Goal: Information Seeking & Learning: Learn about a topic

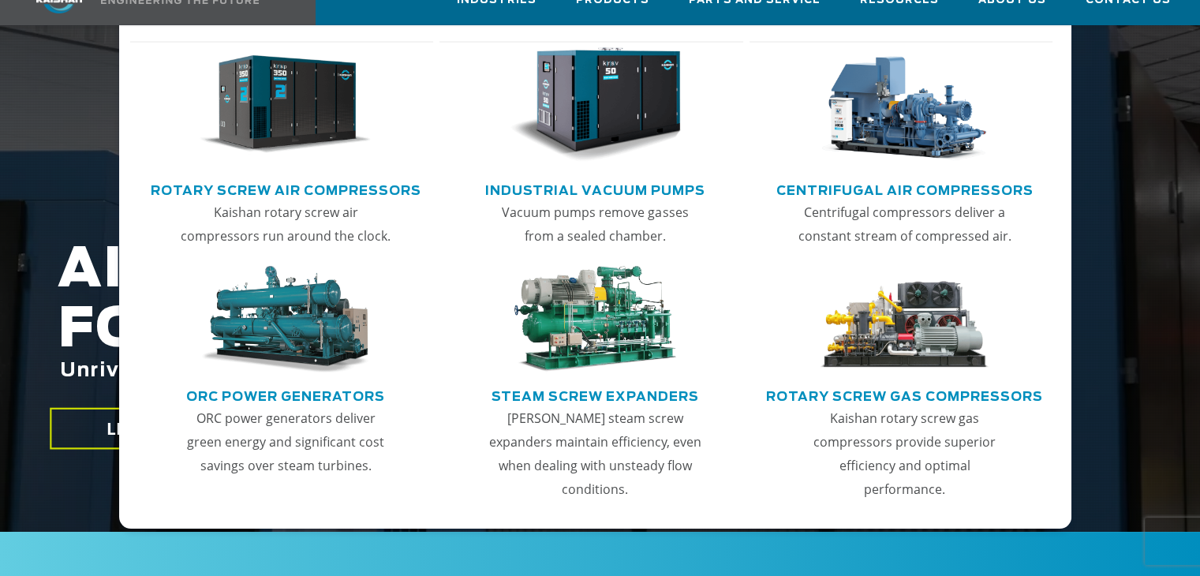
scroll to position [158, 0]
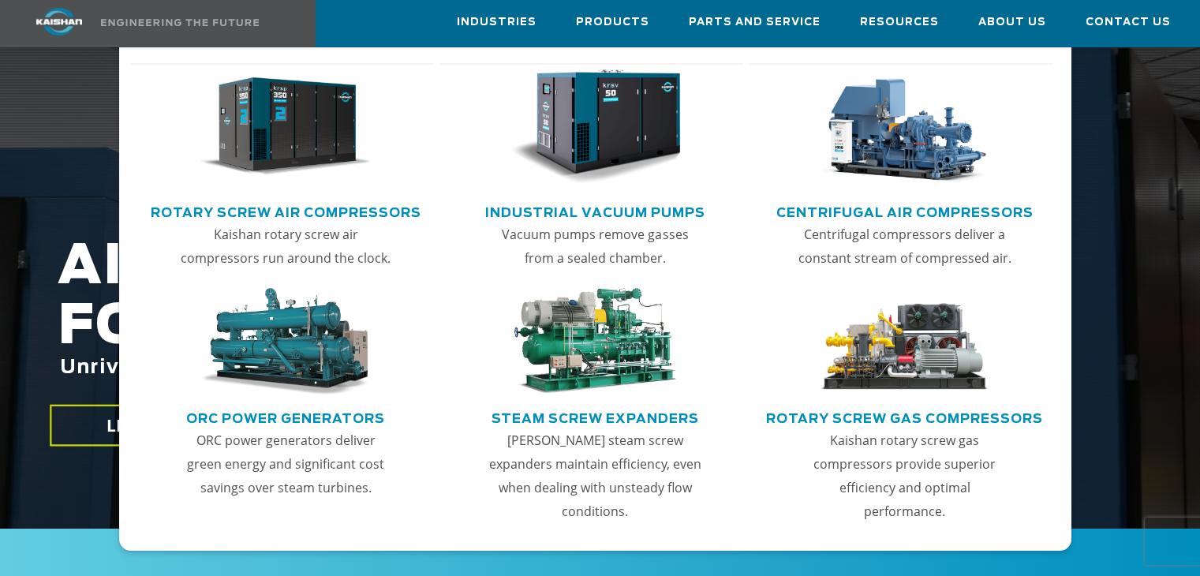
click at [344, 208] on link "Rotary Screw Air Compressors" at bounding box center [286, 211] width 271 height 24
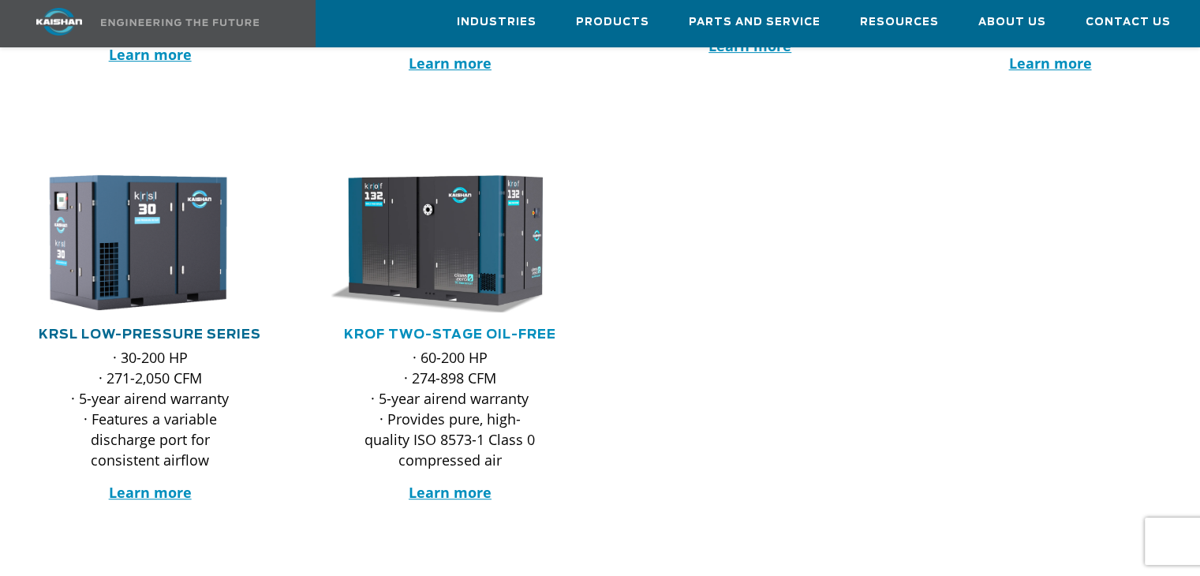
scroll to position [631, 0]
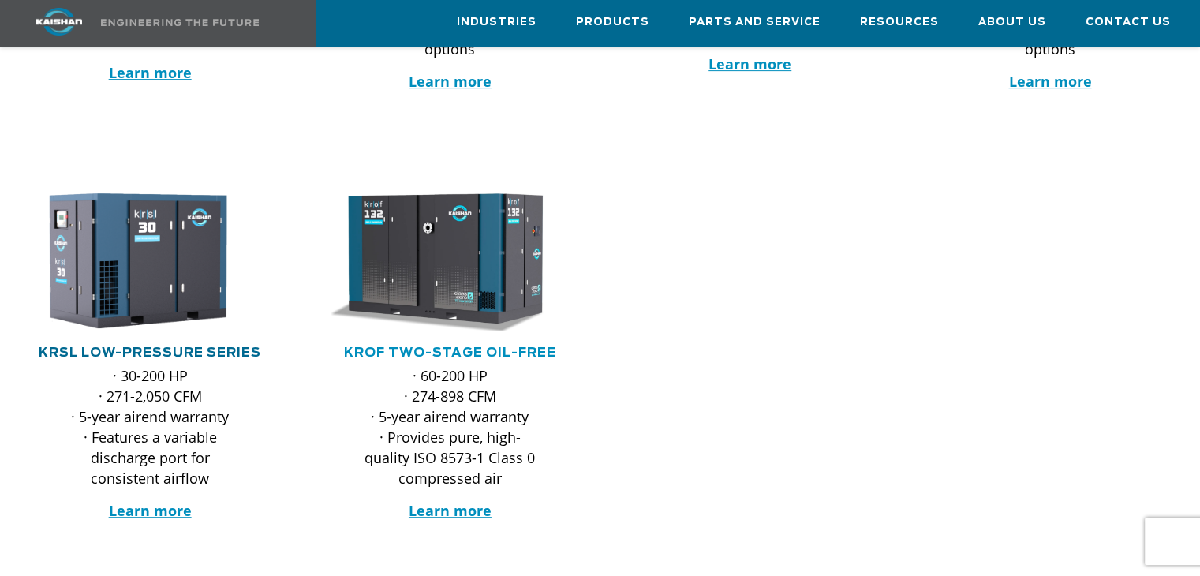
click at [205, 346] on link "KRSL Low-Pressure Series" at bounding box center [150, 352] width 223 height 13
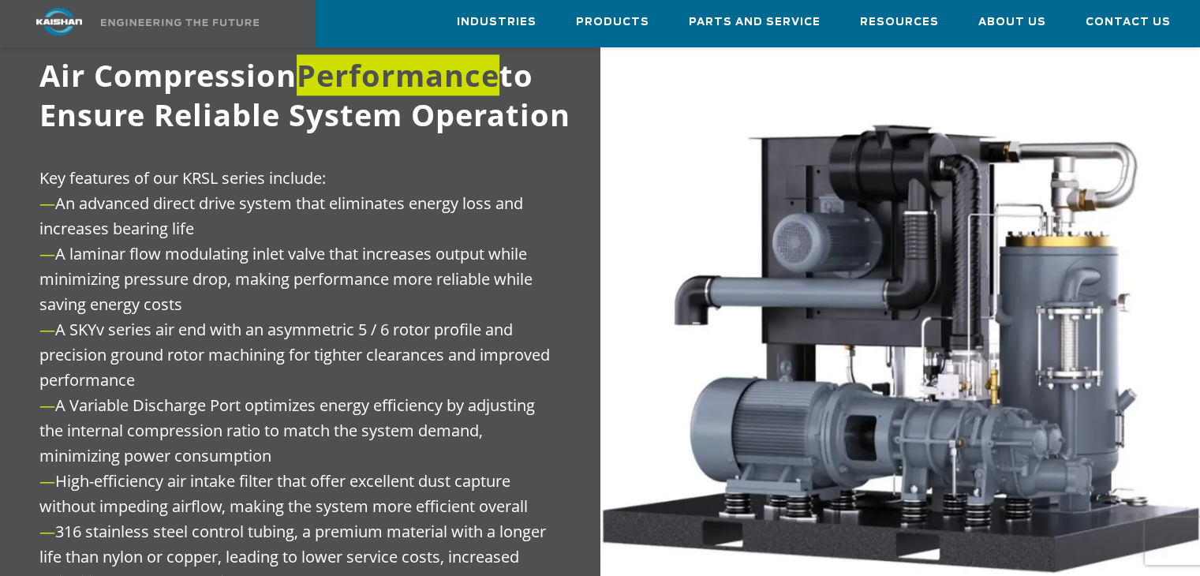
scroll to position [1575, 0]
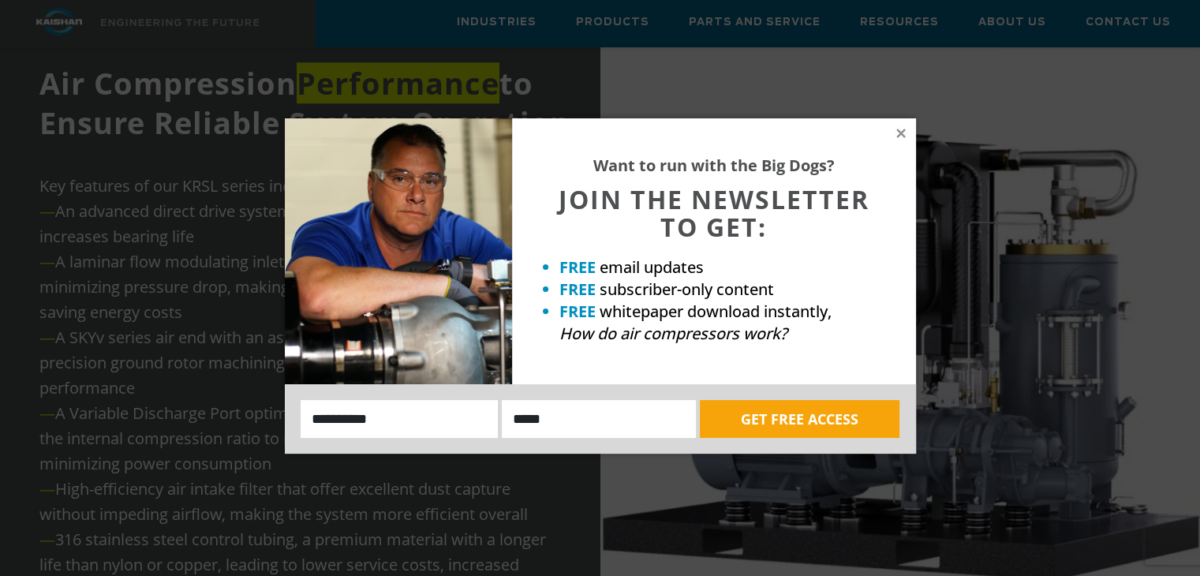
click at [900, 125] on div "Want to run with the Big Dogs? JOIN THE NEWSLETTER TO GET: FREE email updates F…" at bounding box center [714, 251] width 404 height 266
click at [898, 130] on icon at bounding box center [900, 133] width 9 height 9
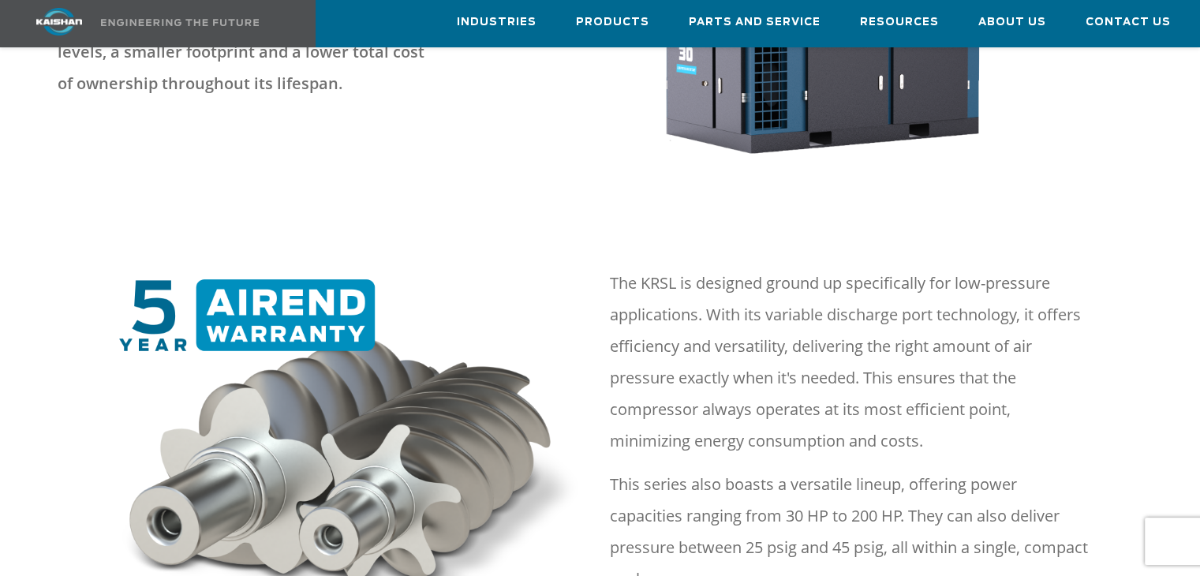
scroll to position [470, 0]
